Goal: Task Accomplishment & Management: Manage account settings

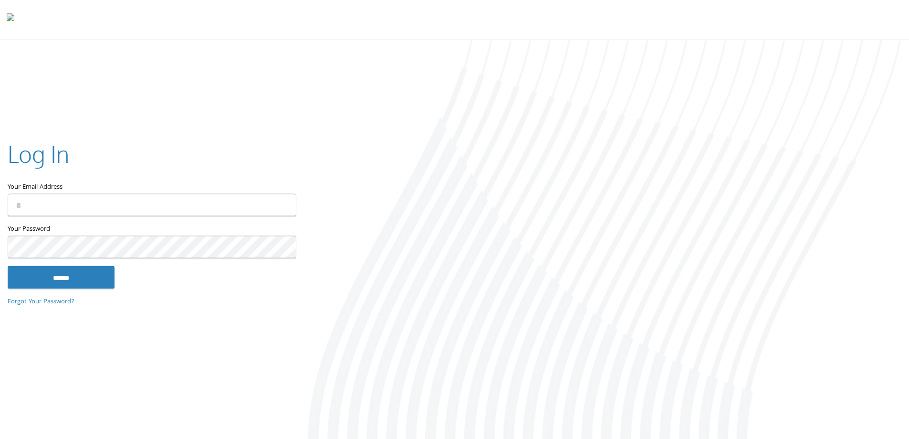
type input "**********"
click at [72, 278] on input "******" at bounding box center [61, 276] width 107 height 23
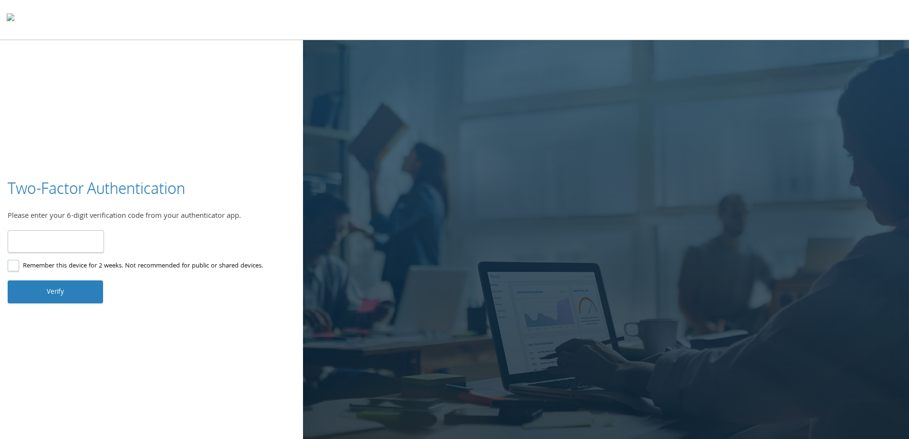
click at [86, 238] on input "number" at bounding box center [56, 241] width 96 height 22
click at [90, 235] on input "number" at bounding box center [56, 241] width 96 height 22
